Goal: Information Seeking & Learning: Learn about a topic

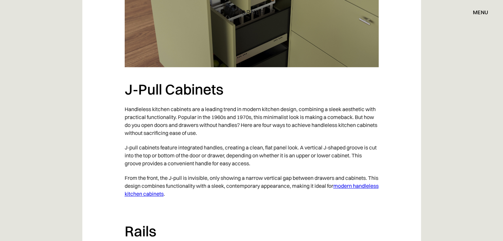
scroll to position [761, 0]
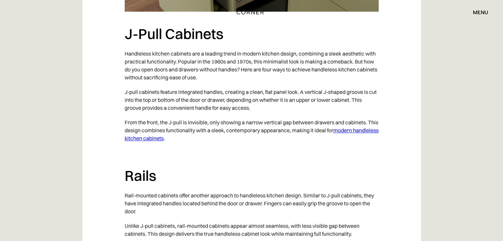
drag, startPoint x: 357, startPoint y: 132, endPoint x: 311, endPoint y: 145, distance: 47.7
click at [311, 145] on p "From the front, the J-pull is invisible, only showing a narrow vertical gap bet…" at bounding box center [252, 130] width 254 height 30
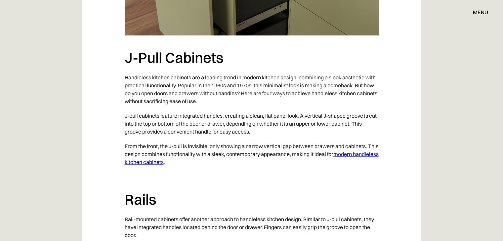
scroll to position [728, 0]
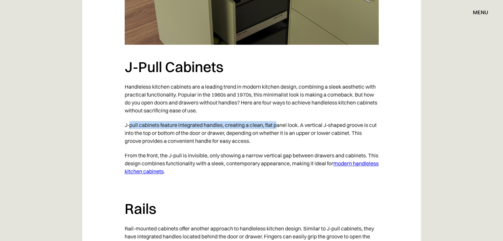
drag, startPoint x: 131, startPoint y: 126, endPoint x: 278, endPoint y: 122, distance: 147.2
click at [278, 122] on p "J-pull cabinets feature integrated handles, creating a clean, flat panel look. …" at bounding box center [252, 133] width 254 height 30
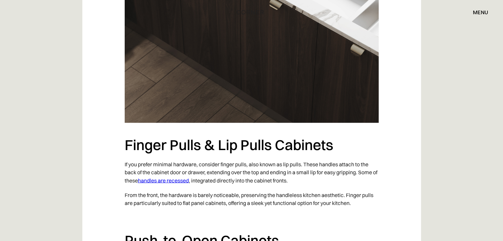
scroll to position [1091, 0]
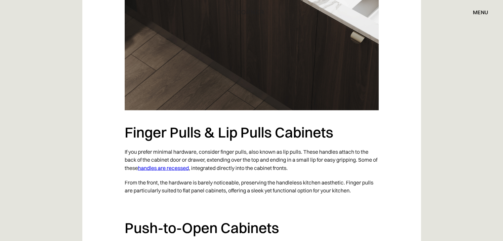
click at [181, 170] on link "handles are recessed" at bounding box center [163, 167] width 51 height 7
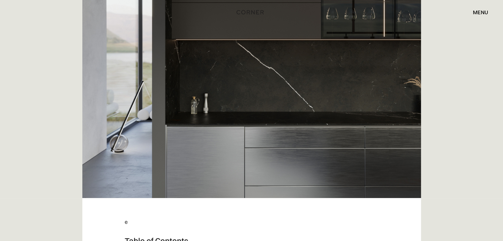
scroll to position [165, 0]
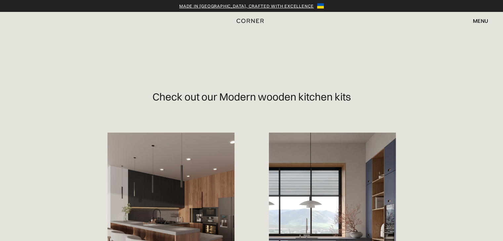
scroll to position [331, 0]
